Goal: Navigation & Orientation: Find specific page/section

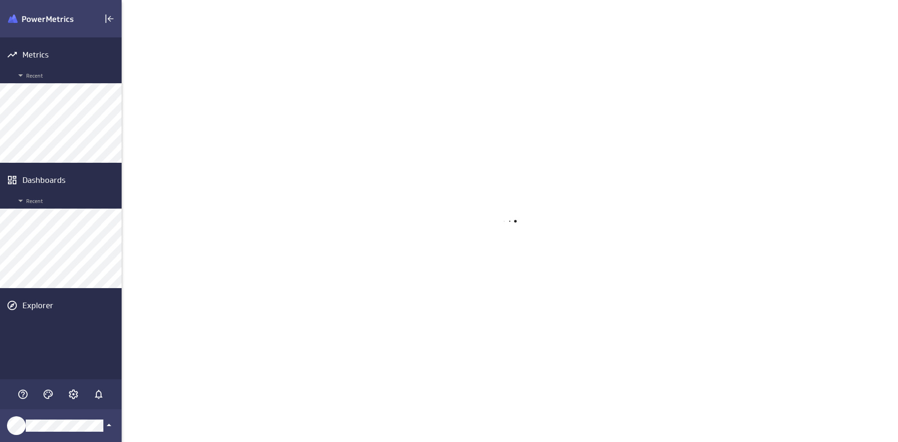
scroll to position [457, 791]
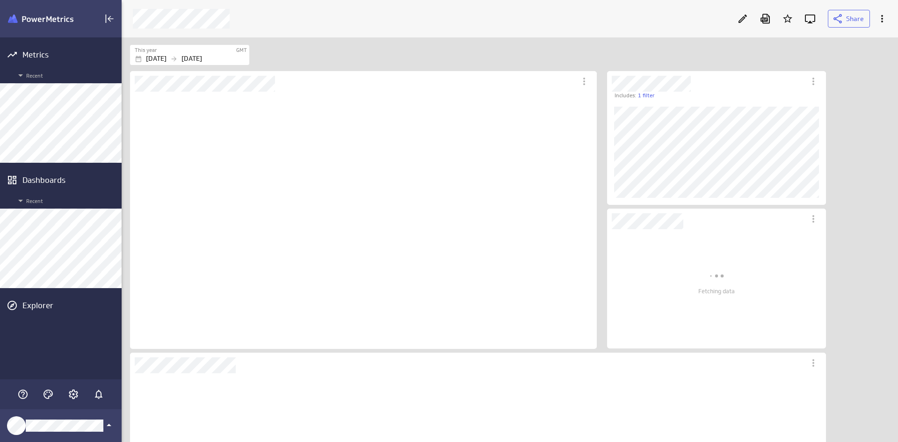
scroll to position [258, 467]
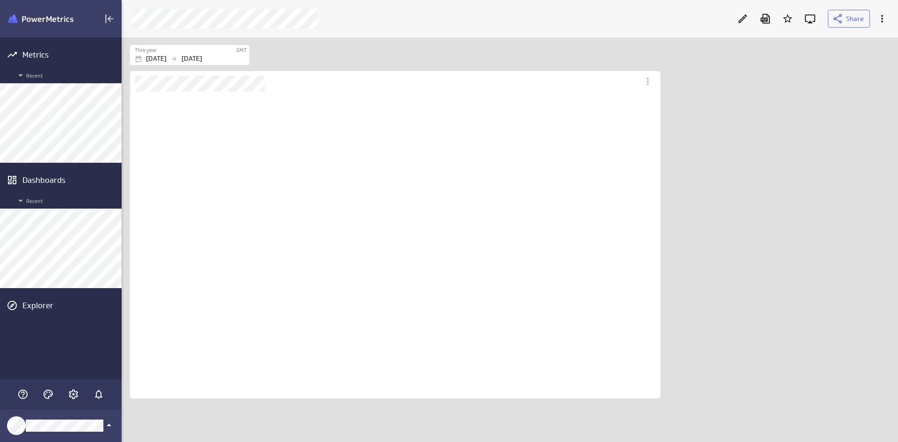
scroll to position [307, 531]
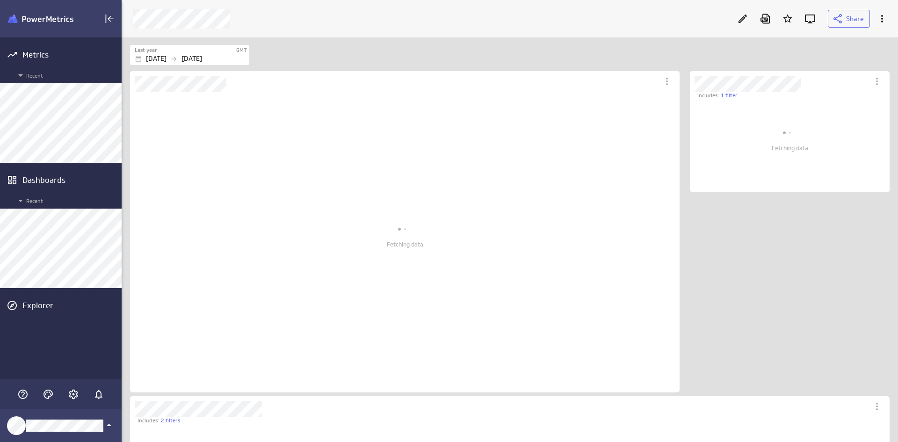
scroll to position [772, 778]
